Goal: Task Accomplishment & Management: Manage account settings

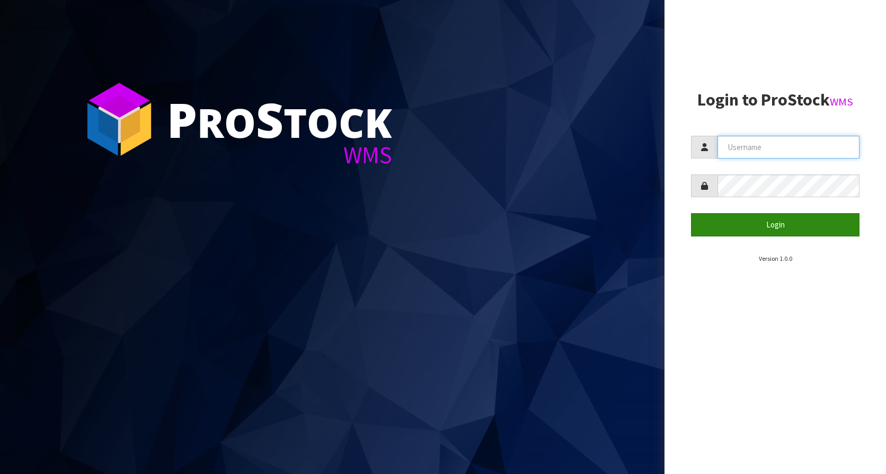
type input "KitchenAid"
click at [756, 228] on button "Login" at bounding box center [775, 224] width 168 height 23
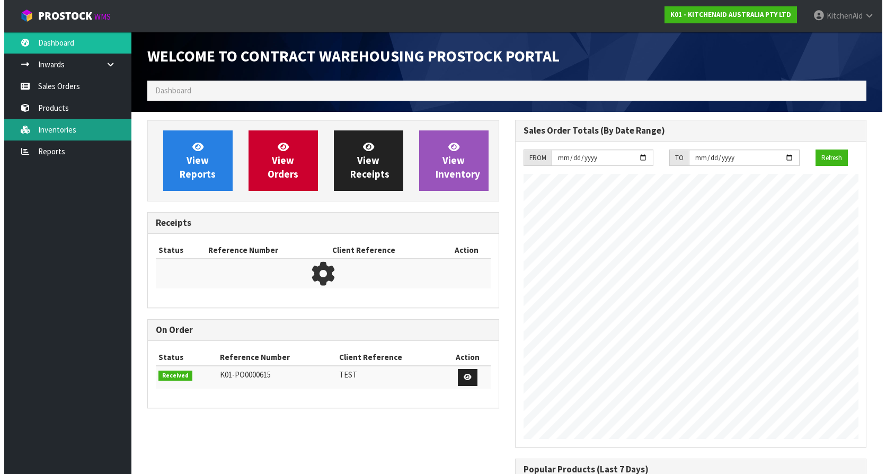
scroll to position [587, 367]
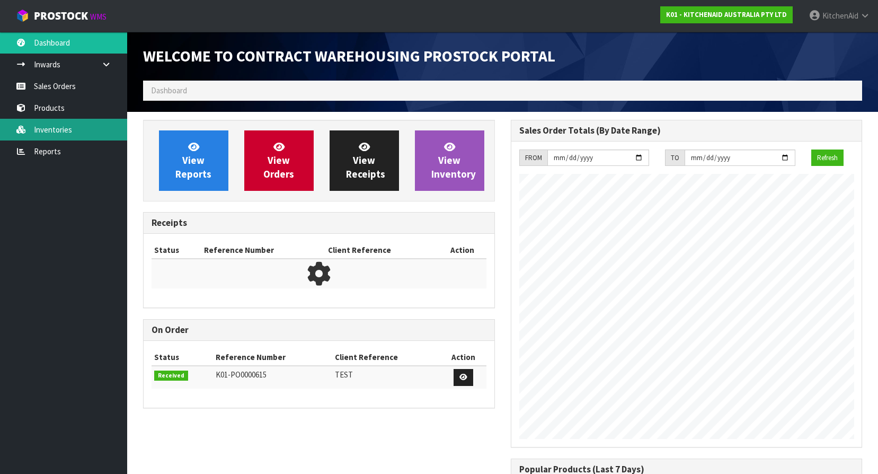
click at [73, 133] on link "Inventories" at bounding box center [63, 130] width 127 height 22
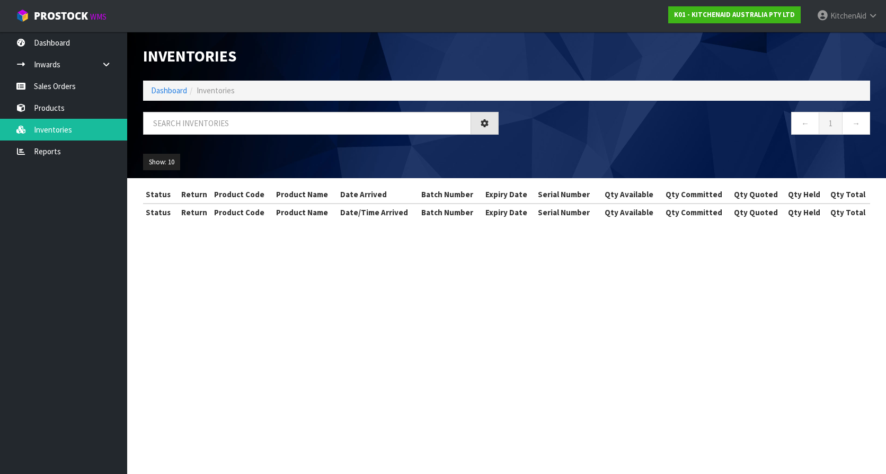
click at [75, 110] on div "Inventories Dashboard Inventories ← 1 → Show: 10 5 10 25 50 All Show Stock Stat…" at bounding box center [443, 119] width 886 height 239
click at [66, 109] on link "Products" at bounding box center [63, 108] width 127 height 22
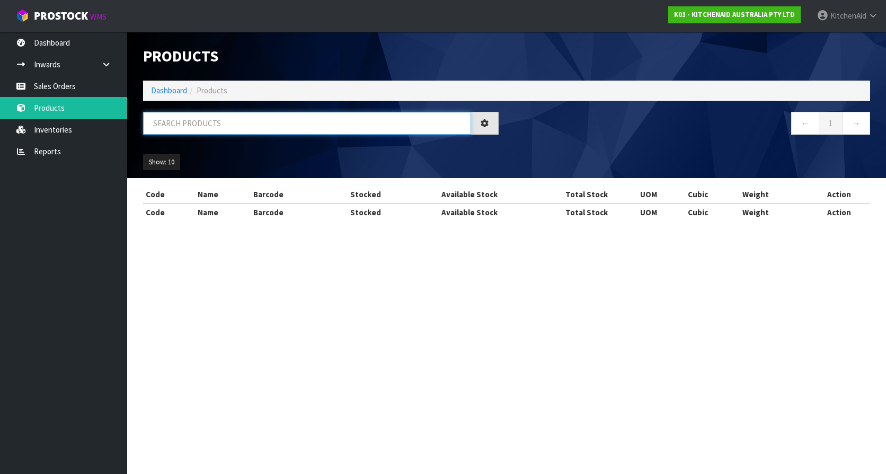
click at [202, 117] on input "text" at bounding box center [307, 123] width 328 height 23
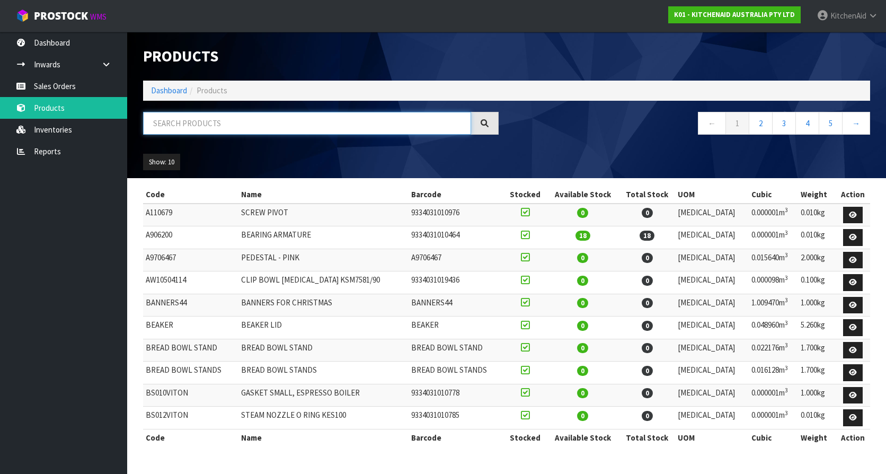
paste input "5KEK1701AAC"
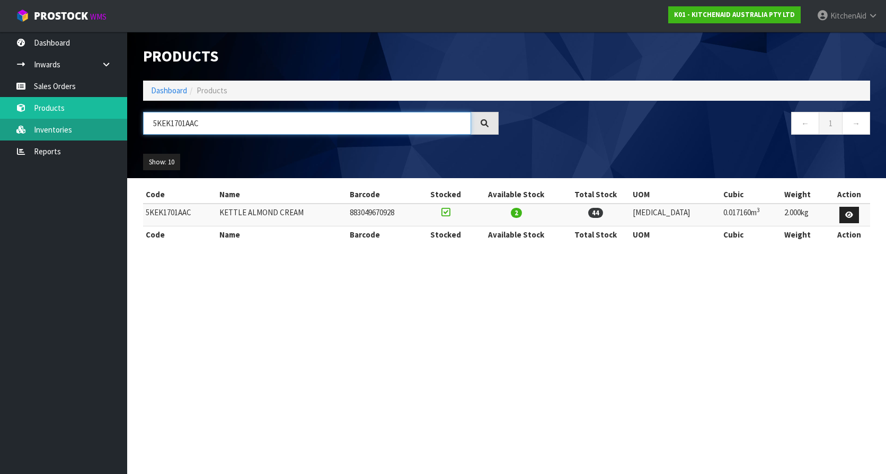
type input "5KEK1701AAC"
click at [53, 135] on link "Inventories" at bounding box center [63, 130] width 127 height 22
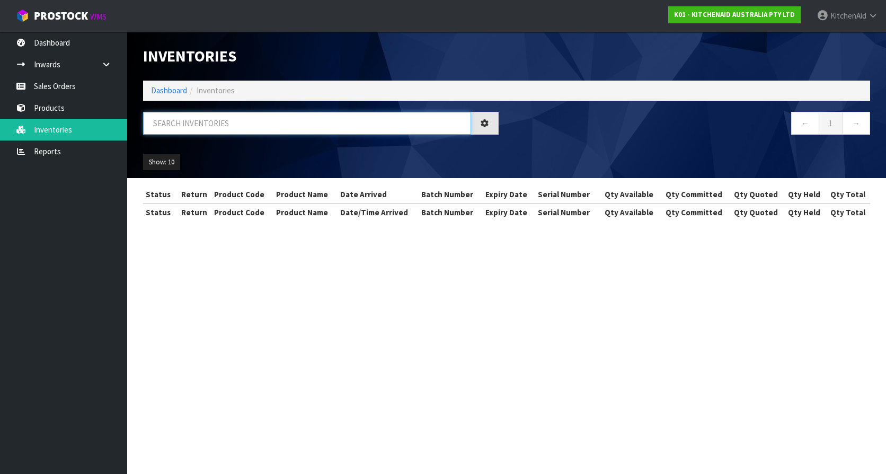
click at [215, 127] on input "text" at bounding box center [307, 123] width 328 height 23
paste input "5KEK1701AAC"
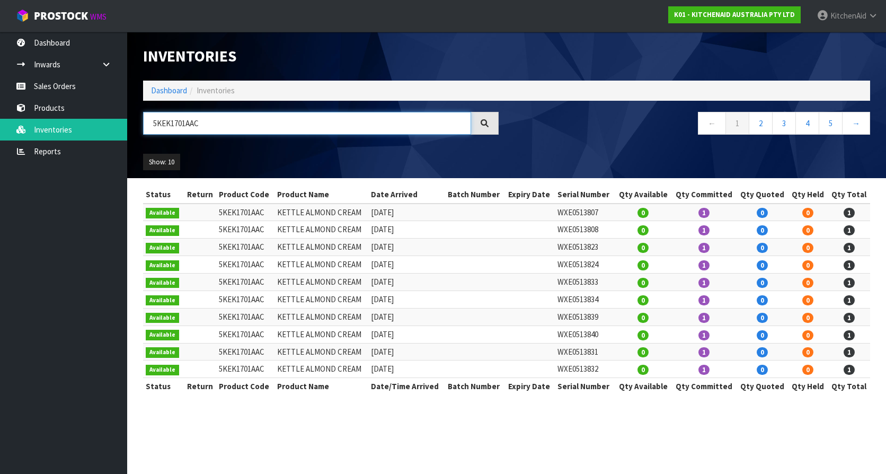
type input "5KEK1701AAC"
click at [48, 111] on link "Products" at bounding box center [63, 108] width 127 height 22
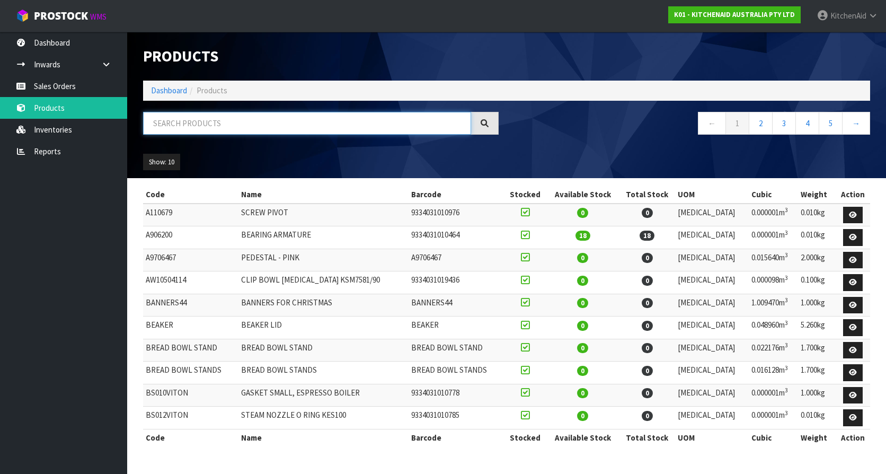
click at [252, 124] on input "text" at bounding box center [307, 123] width 328 height 23
paste input "5KHM926AAC"
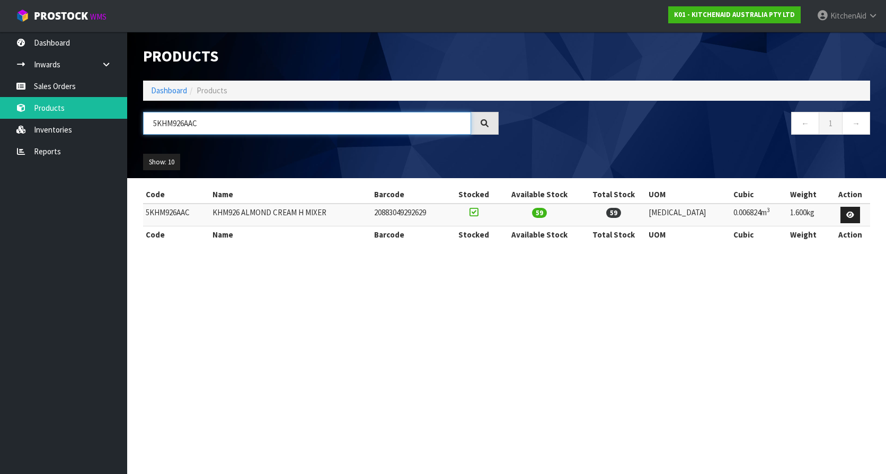
type input "5KHM926AAC"
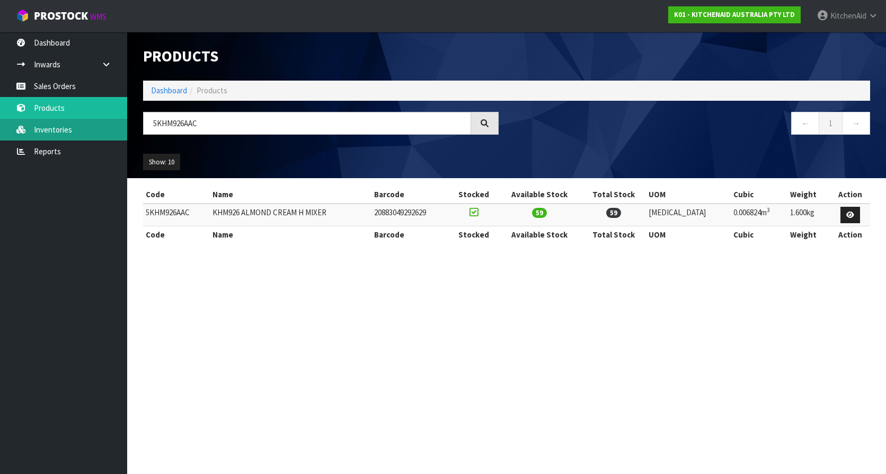
click at [63, 133] on link "Inventories" at bounding box center [63, 130] width 127 height 22
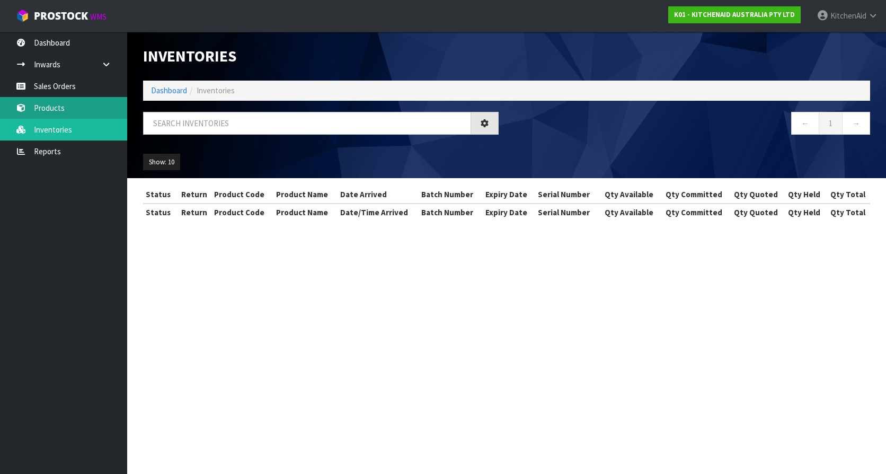
click at [56, 108] on link "Products" at bounding box center [63, 108] width 127 height 22
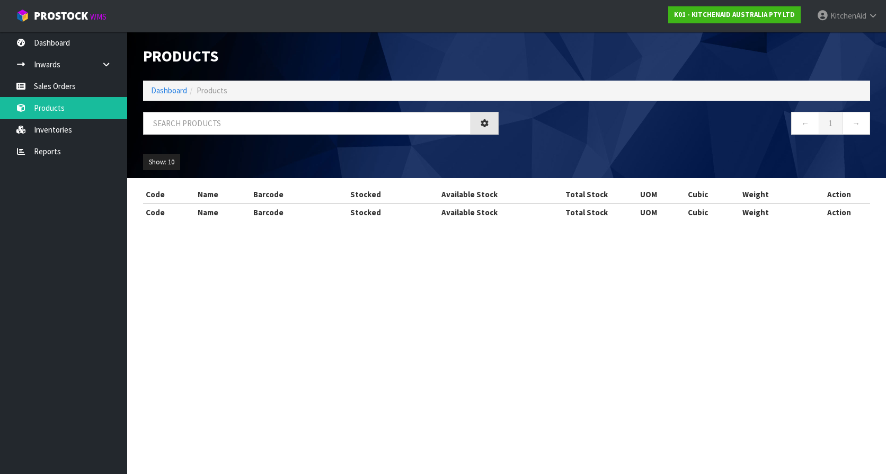
click at [76, 88] on div "Products Import Products Drop file here to import csv template Dashboard Produc…" at bounding box center [443, 119] width 886 height 239
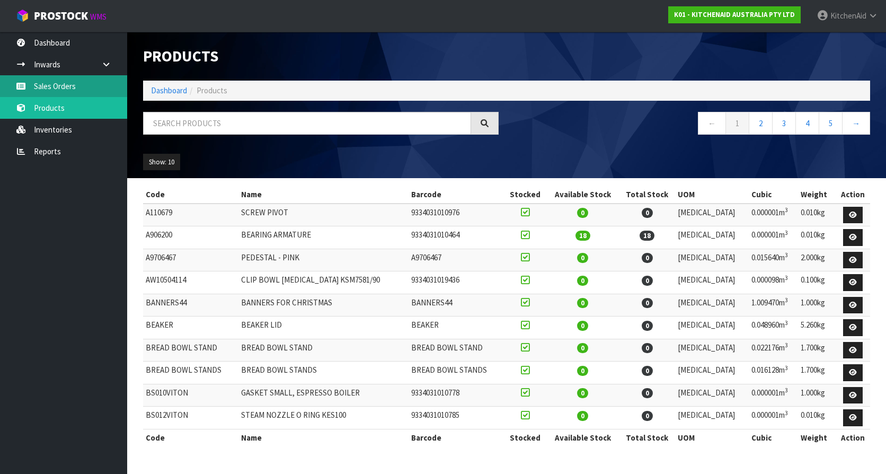
click at [76, 88] on link "Sales Orders" at bounding box center [63, 86] width 127 height 22
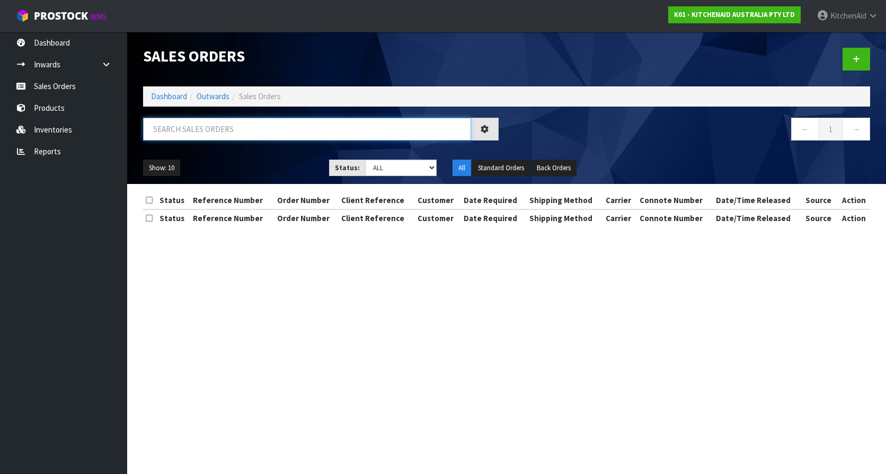
click at [210, 134] on input "text" at bounding box center [307, 129] width 328 height 23
paste input "[CREDIT_CARD_NUMBER]"
type input "[CREDIT_CARD_NUMBER]"
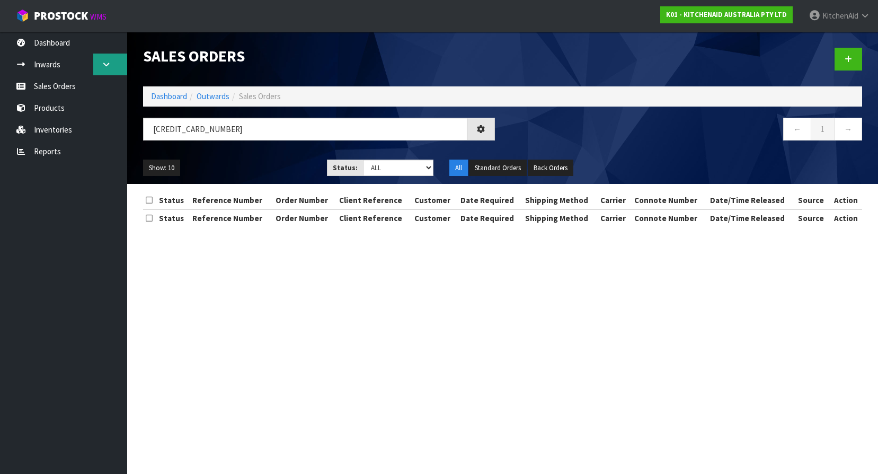
click at [106, 64] on icon at bounding box center [106, 64] width 10 height 8
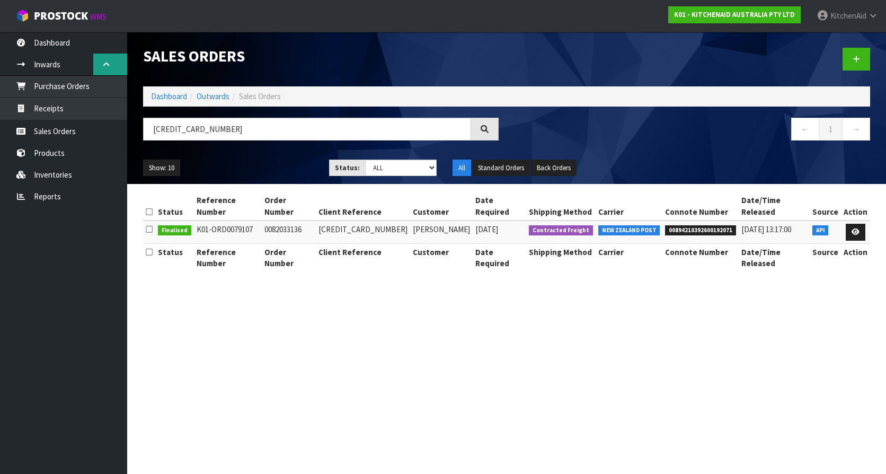
click at [106, 64] on icon at bounding box center [106, 64] width 10 height 8
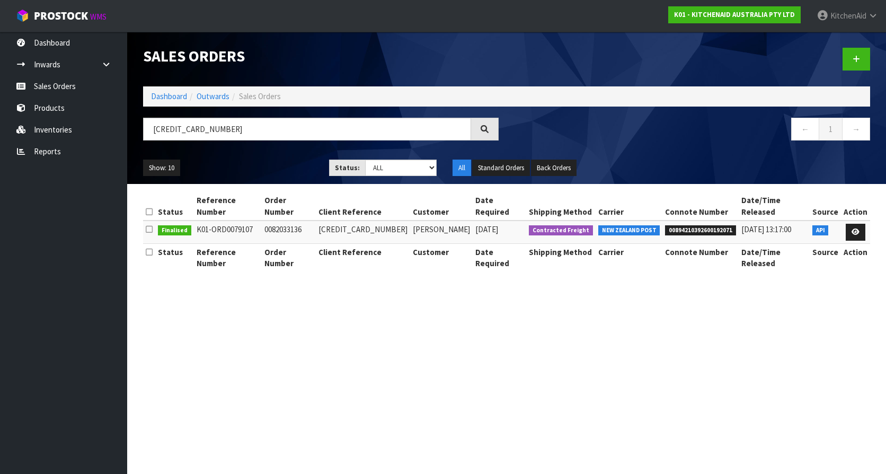
click at [268, 300] on section "Sales Orders Dashboard Outwards Sales Orders [CREDIT_CARD_NUMBER] ← 1 → Show: 1…" at bounding box center [443, 237] width 886 height 474
click at [858, 228] on icon at bounding box center [855, 231] width 8 height 7
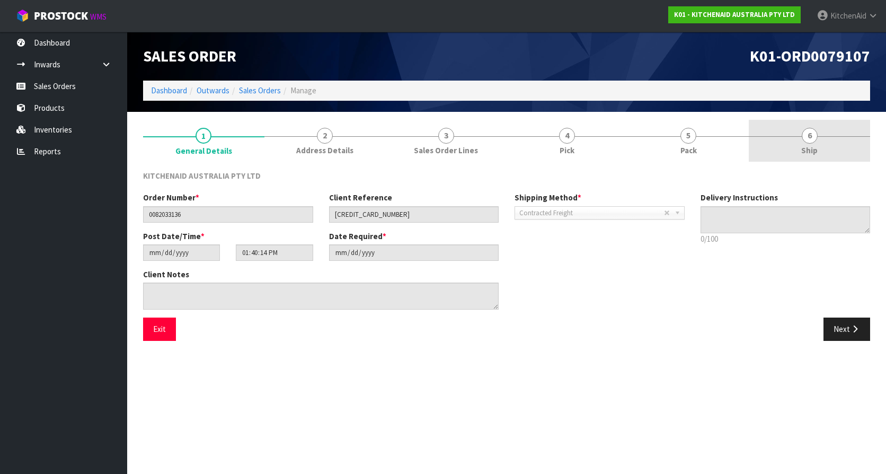
click at [812, 152] on span "Ship" at bounding box center [809, 150] width 16 height 11
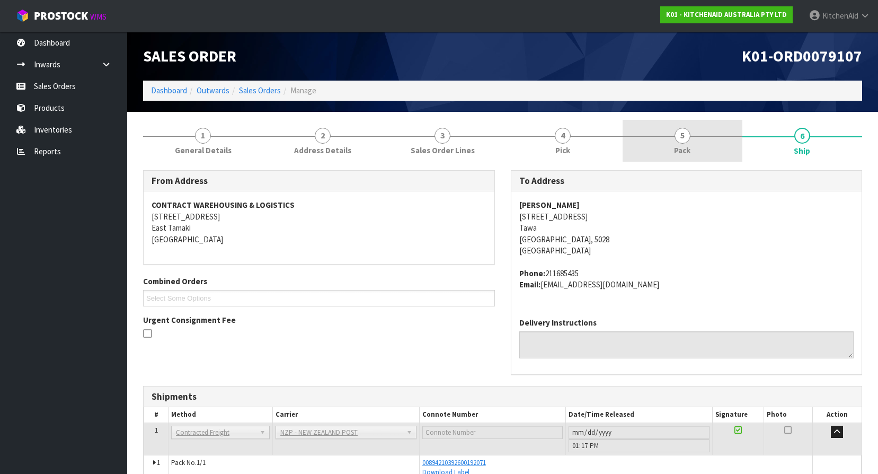
click at [667, 147] on link "5 Pack" at bounding box center [682, 141] width 120 height 42
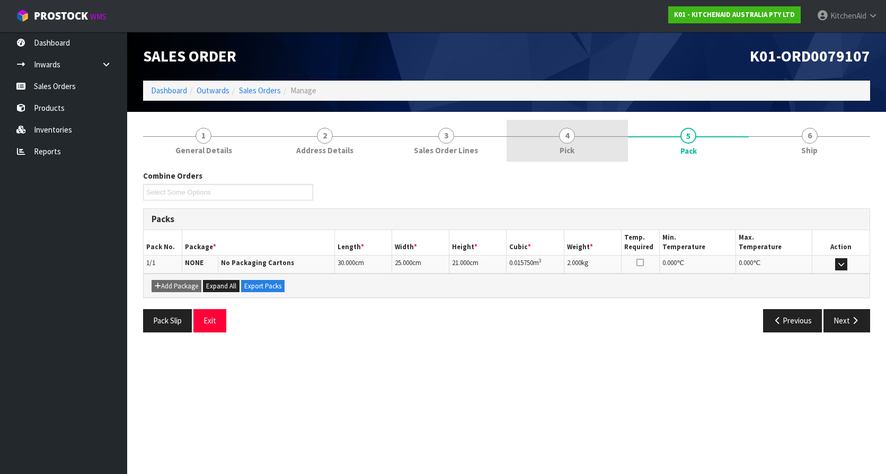
click at [555, 148] on link "4 Pick" at bounding box center [566, 141] width 121 height 42
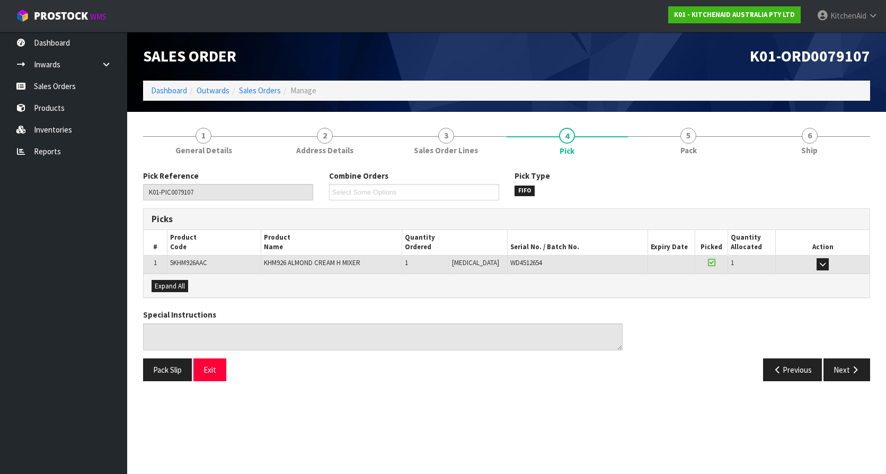
click at [510, 264] on span "WD4512654" at bounding box center [526, 262] width 32 height 9
copy span "WD4512654"
click at [202, 262] on span "5KHM926AAC" at bounding box center [188, 262] width 37 height 9
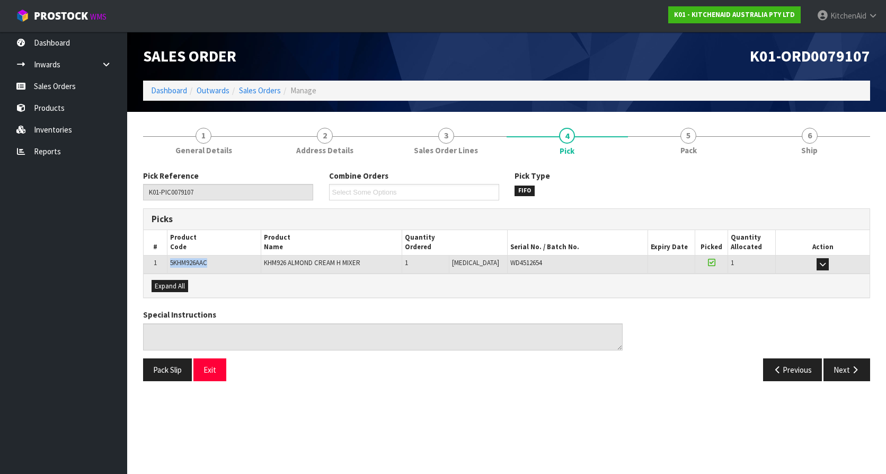
copy span "5KHM926AAC"
click at [514, 264] on span "WD4512654" at bounding box center [526, 262] width 32 height 9
copy span "WD4512654"
click at [274, 48] on h1 "Sales Order" at bounding box center [320, 56] width 355 height 17
